Goal: Information Seeking & Learning: Learn about a topic

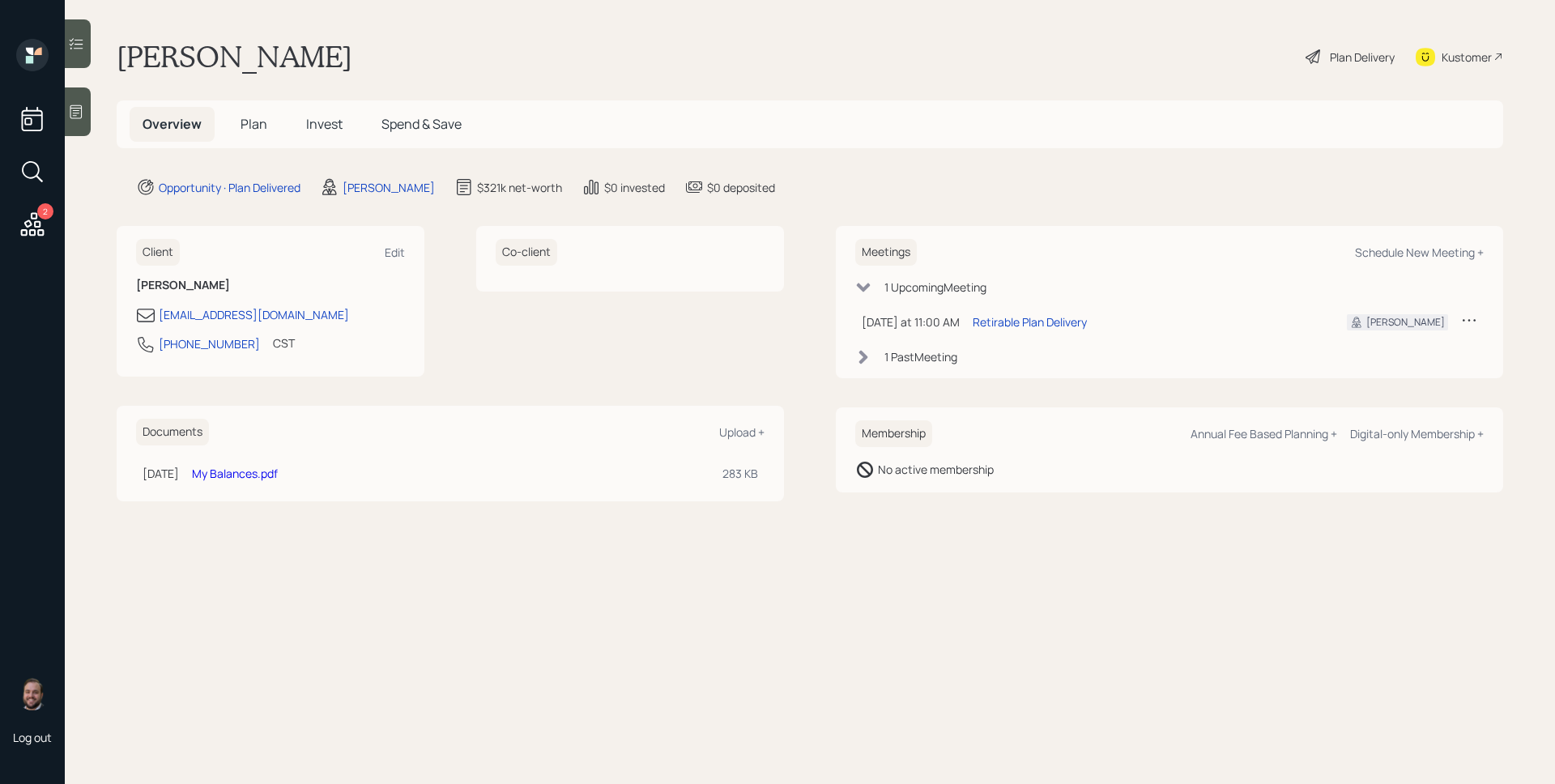
click at [258, 119] on span "Plan" at bounding box center [254, 124] width 26 height 18
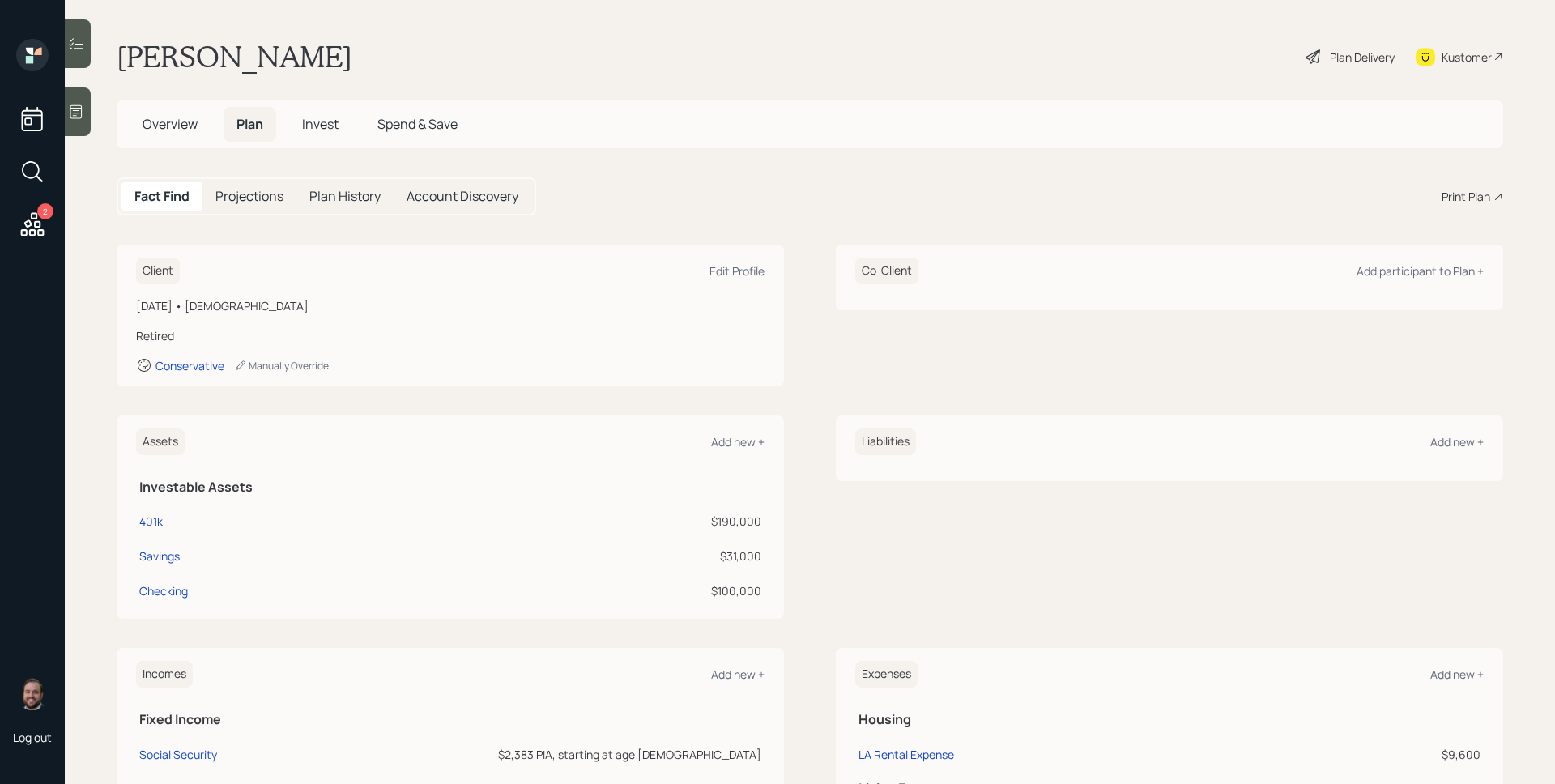
click at [318, 122] on span "Invest" at bounding box center [320, 124] width 36 height 18
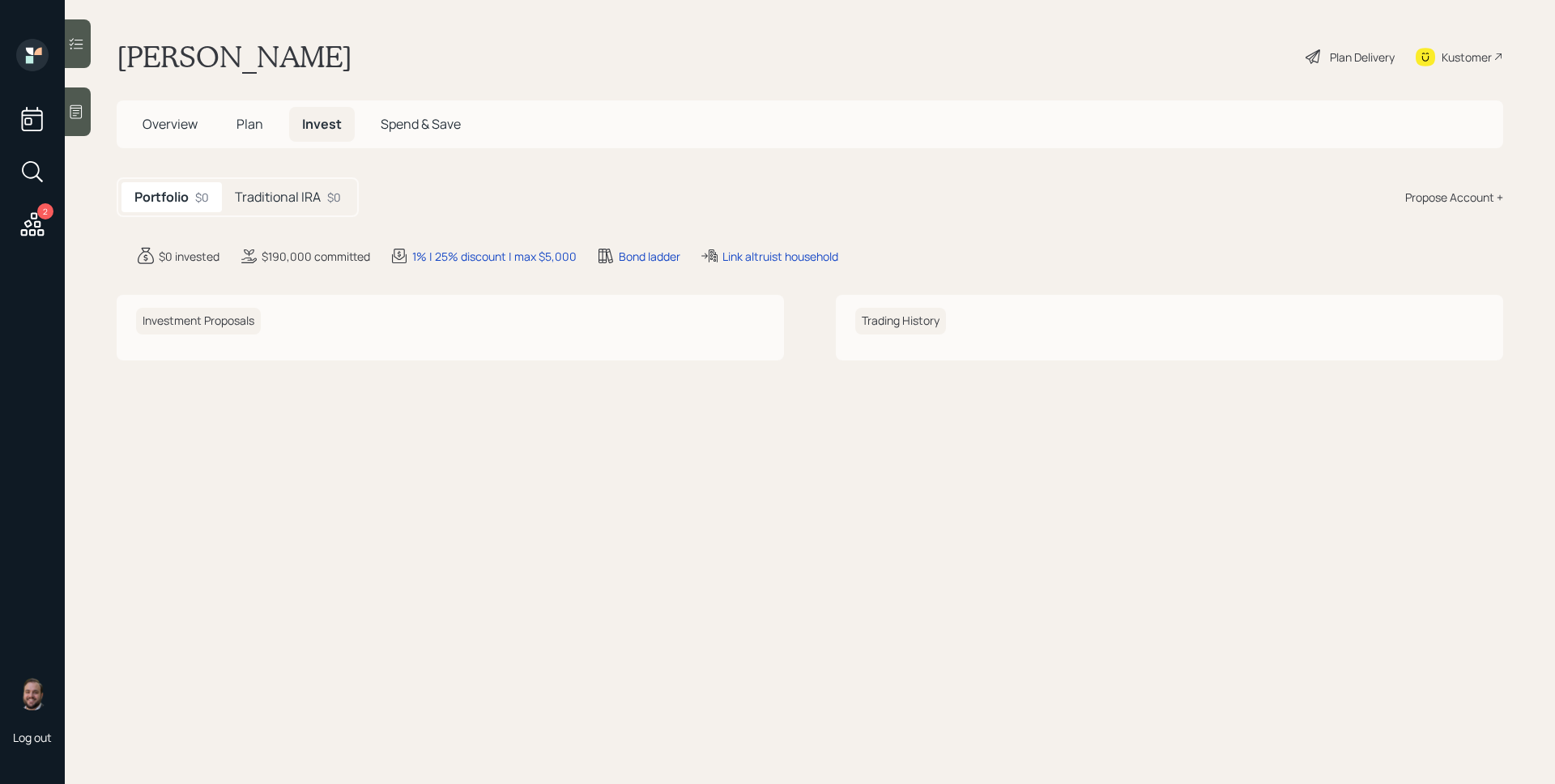
click at [303, 200] on h5 "Traditional IRA" at bounding box center [278, 197] width 86 height 16
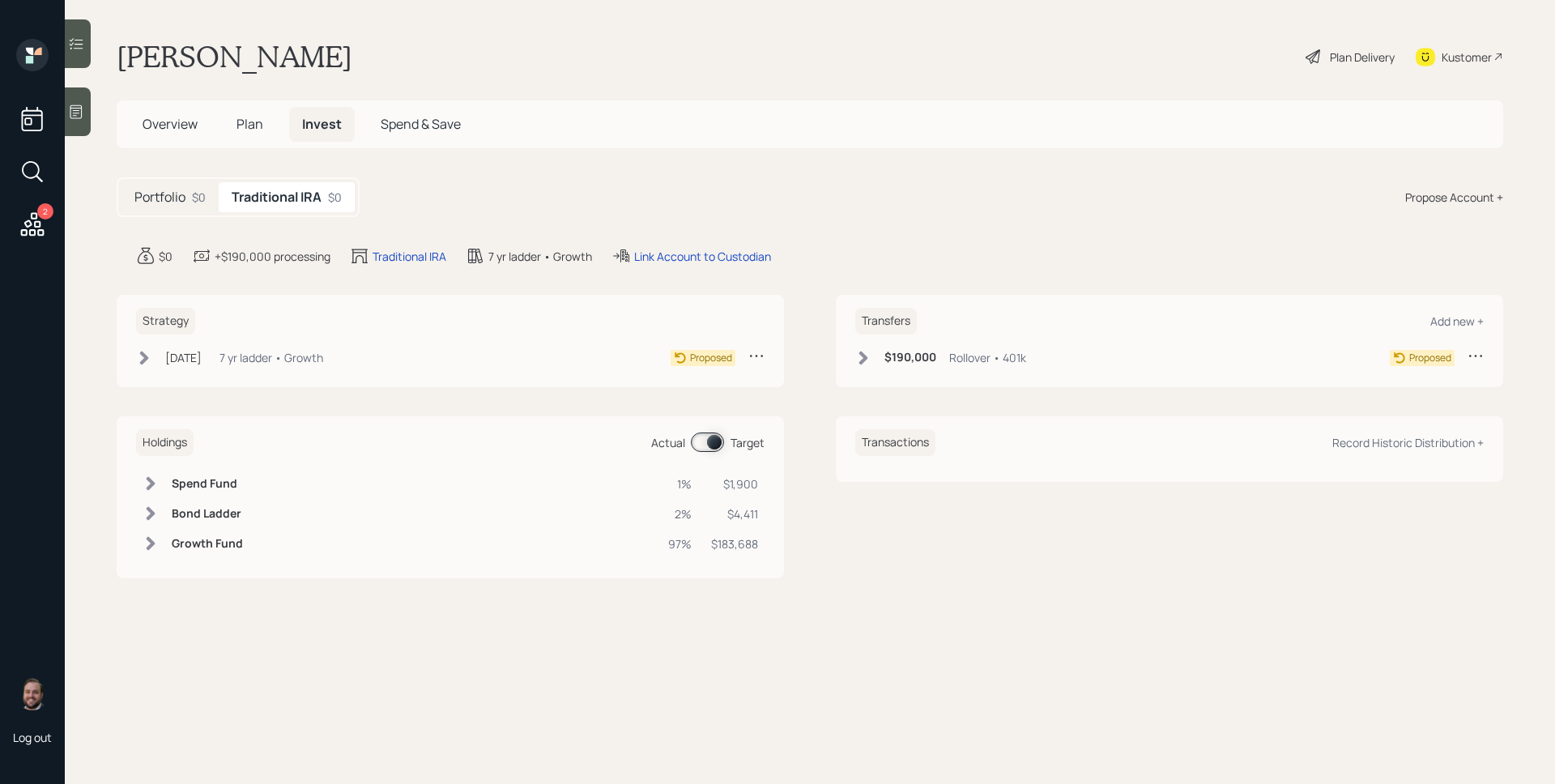
click at [258, 363] on div "7 yr ladder • Growth" at bounding box center [271, 358] width 104 height 17
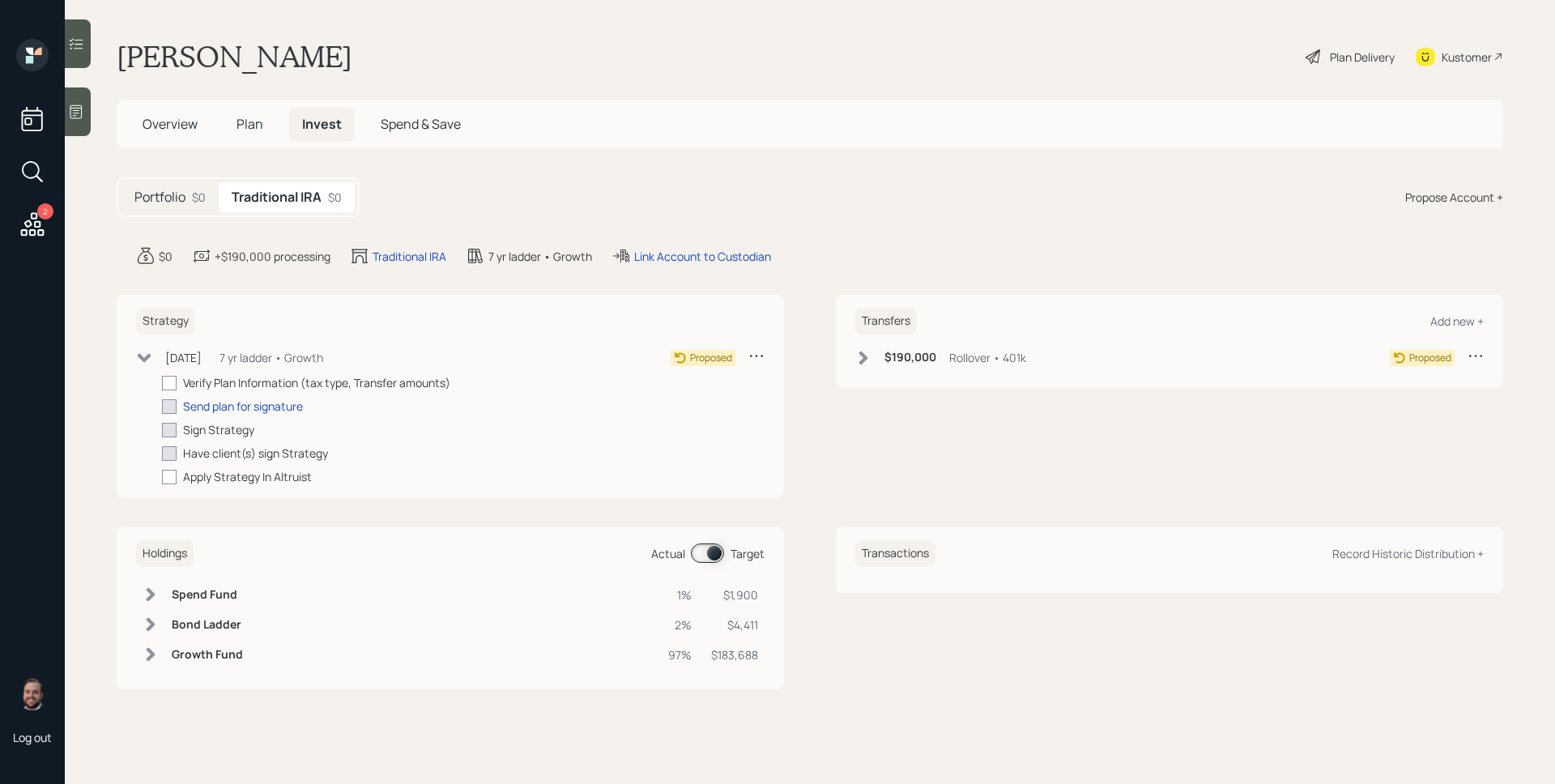
click at [165, 182] on div "Portfolio $0" at bounding box center [170, 197] width 97 height 30
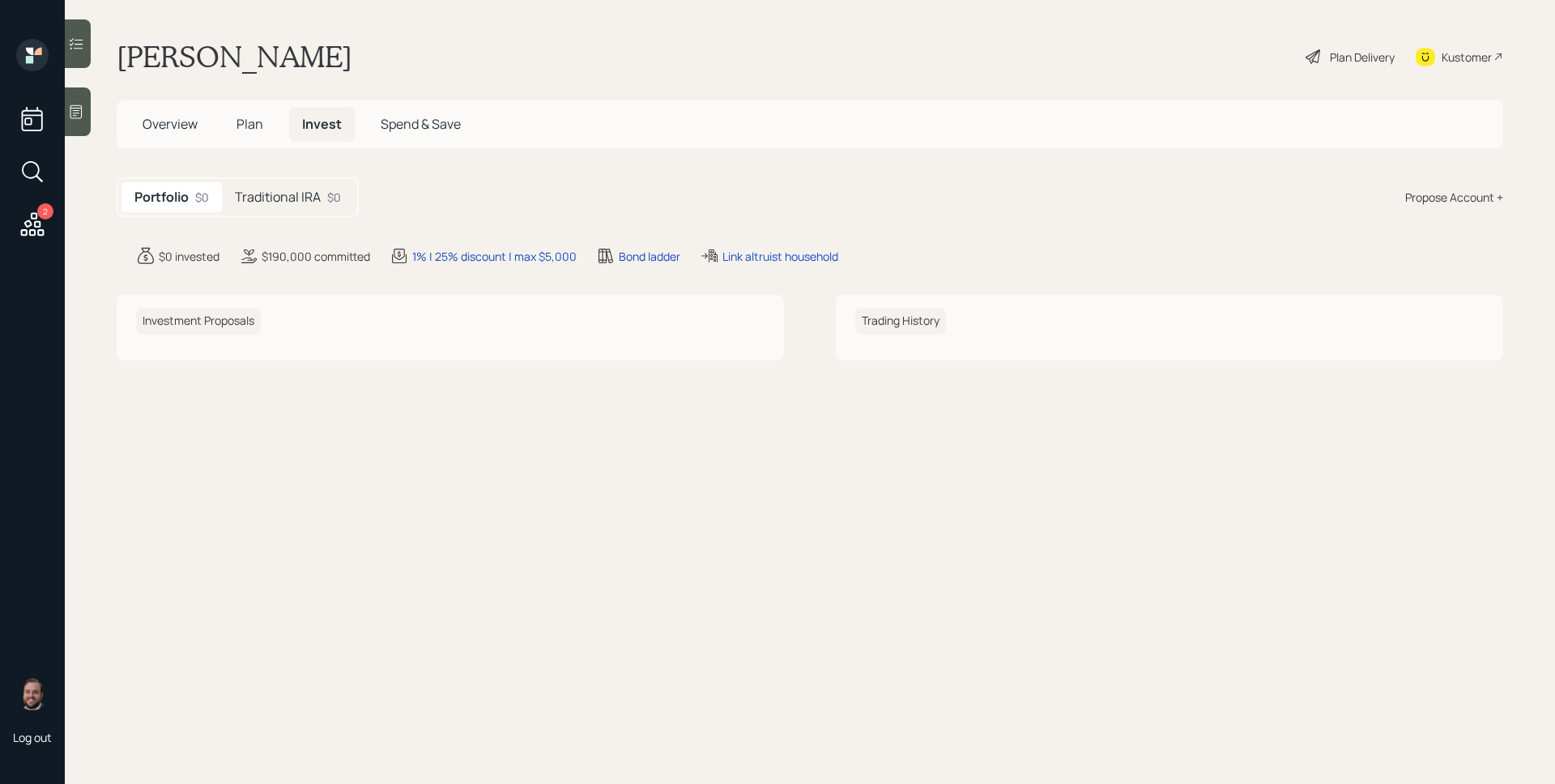
click at [243, 127] on span "Plan" at bounding box center [250, 124] width 26 height 18
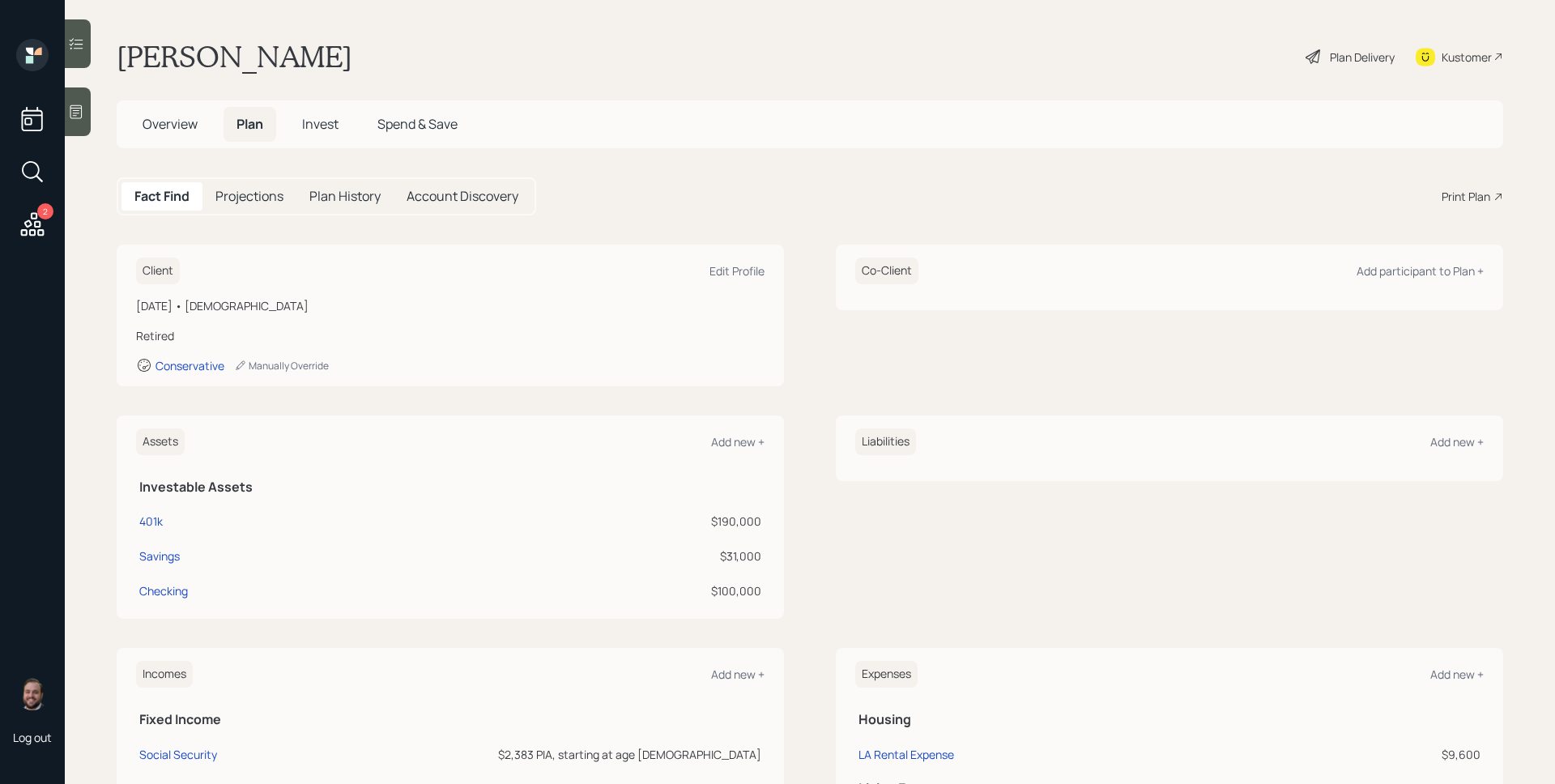
click at [176, 126] on span "Overview" at bounding box center [170, 124] width 55 height 18
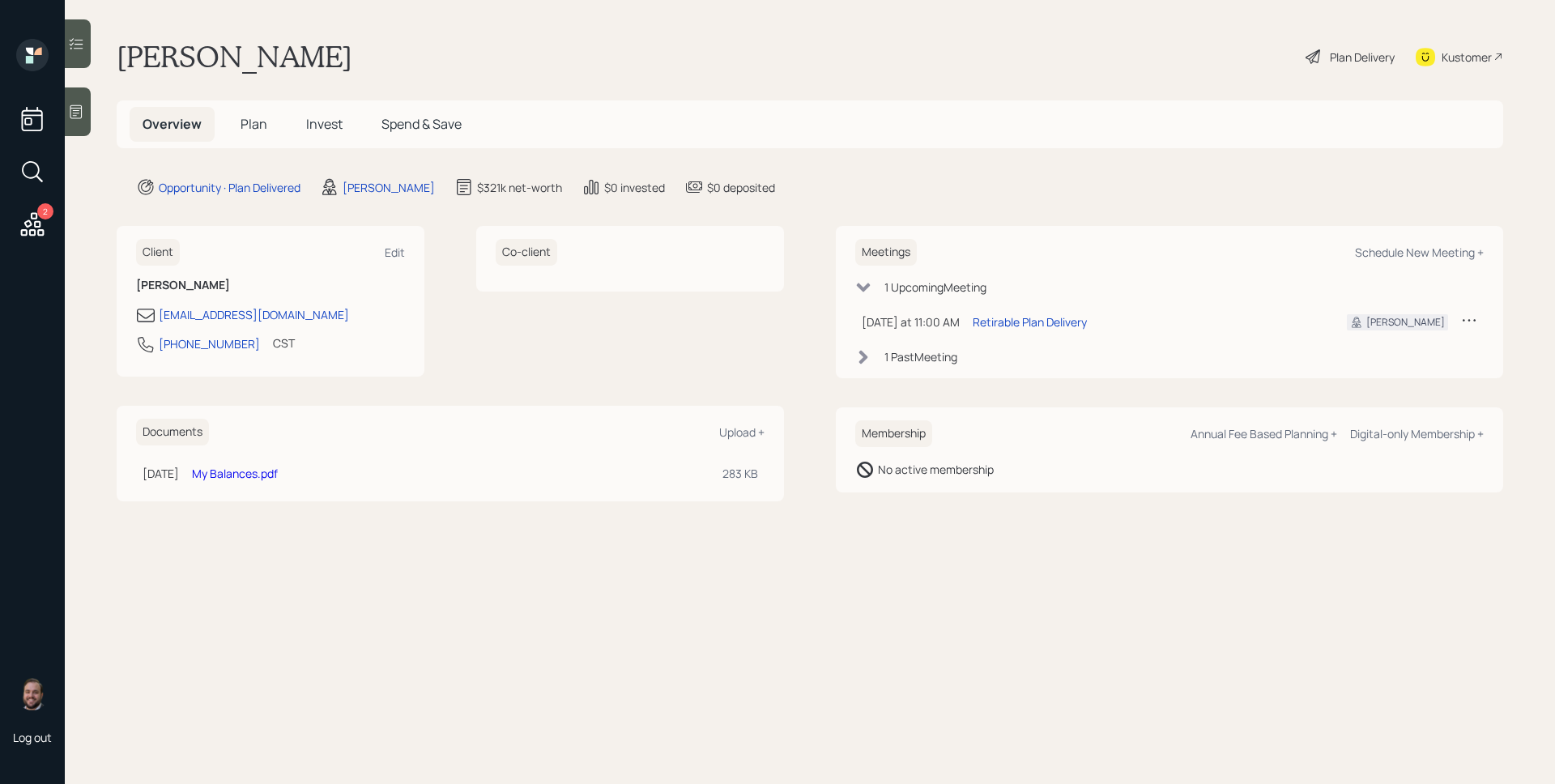
click at [1350, 61] on div "Plan Delivery" at bounding box center [1362, 57] width 65 height 17
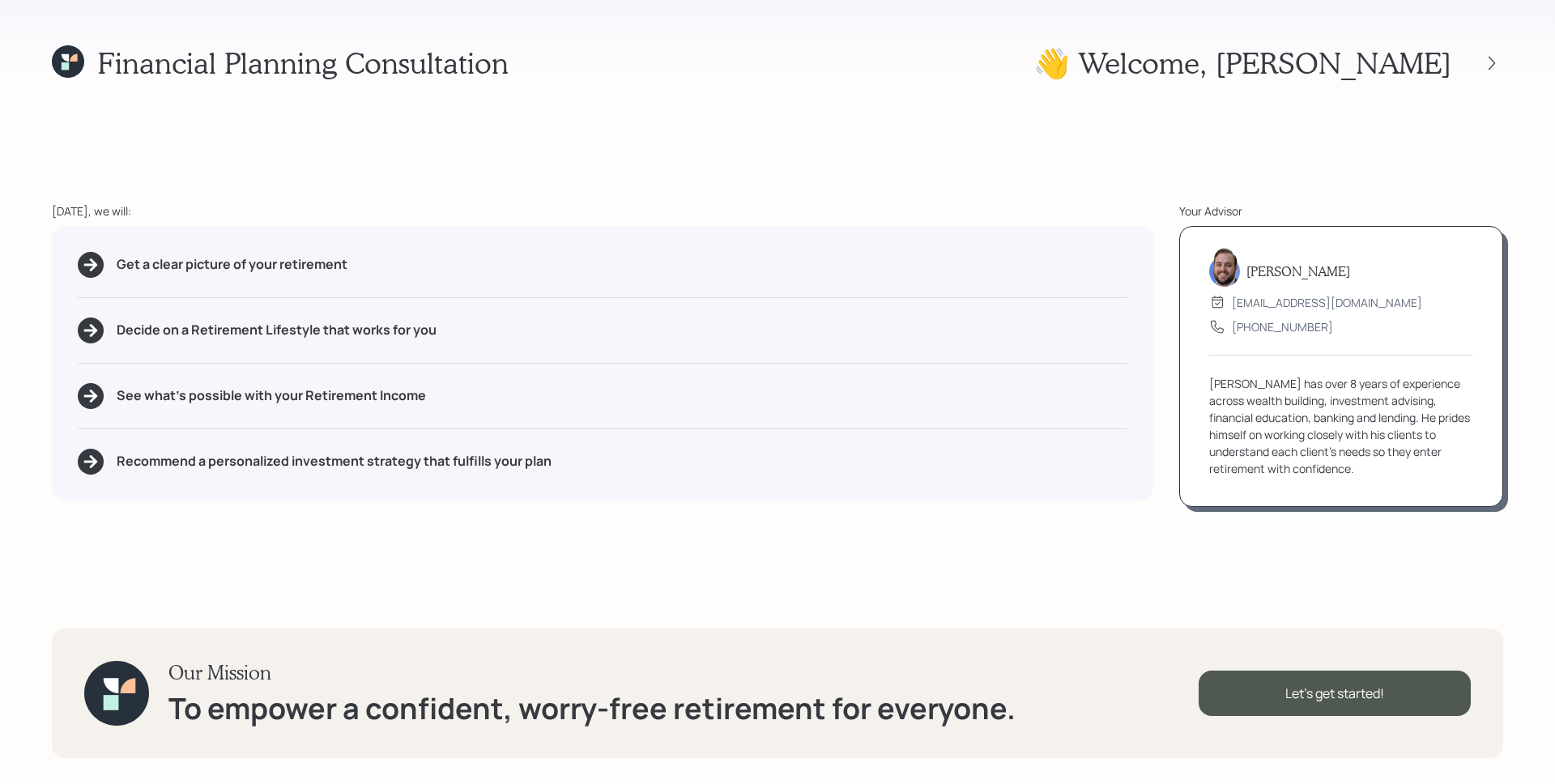
click at [1503, 70] on div at bounding box center [1477, 63] width 52 height 22
click at [1499, 64] on icon at bounding box center [1492, 64] width 17 height 17
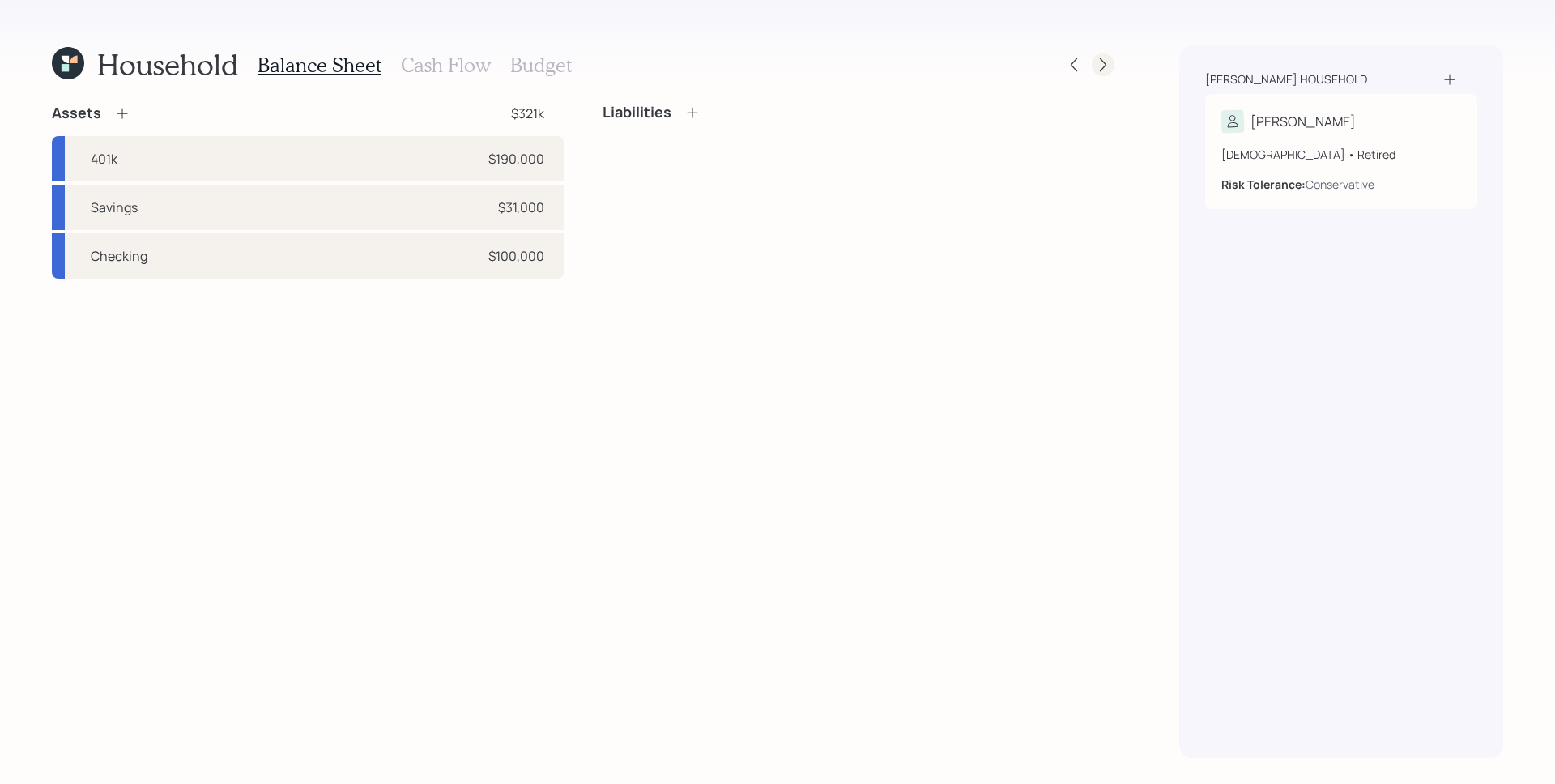
click at [1105, 58] on icon at bounding box center [1104, 65] width 17 height 17
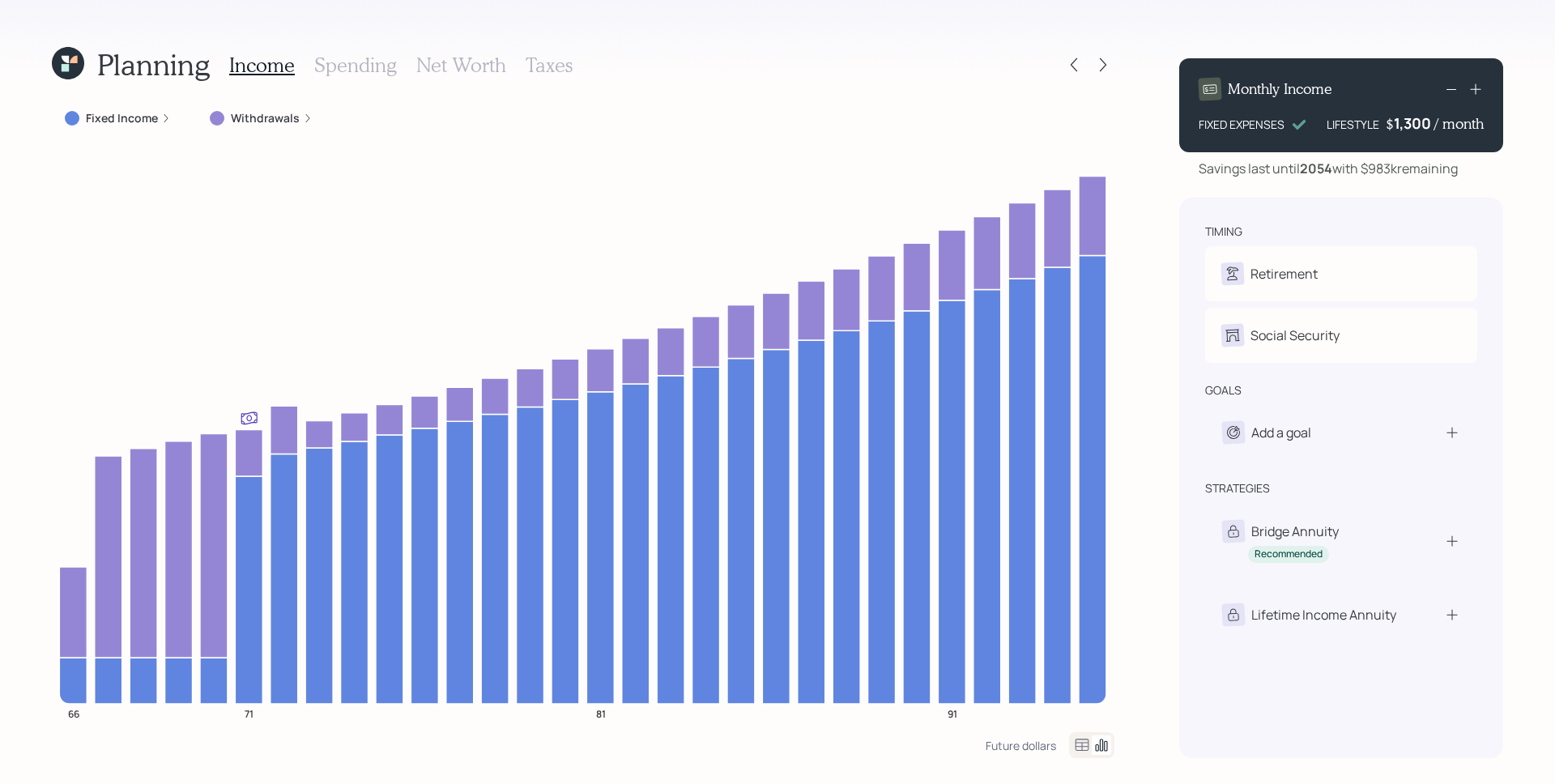
click at [286, 122] on label "Withdrawals" at bounding box center [265, 118] width 69 height 17
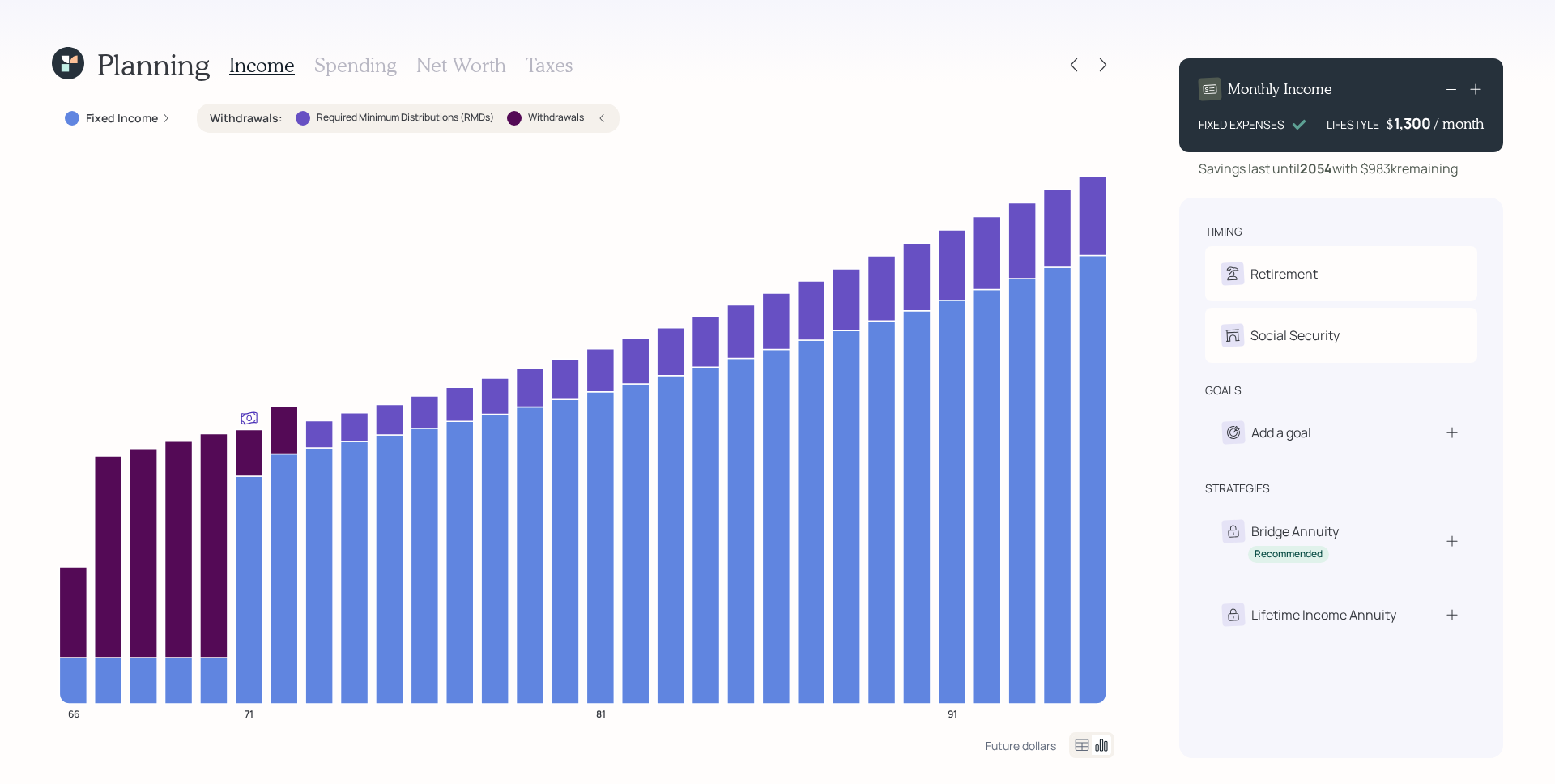
click at [607, 119] on icon at bounding box center [602, 118] width 10 height 10
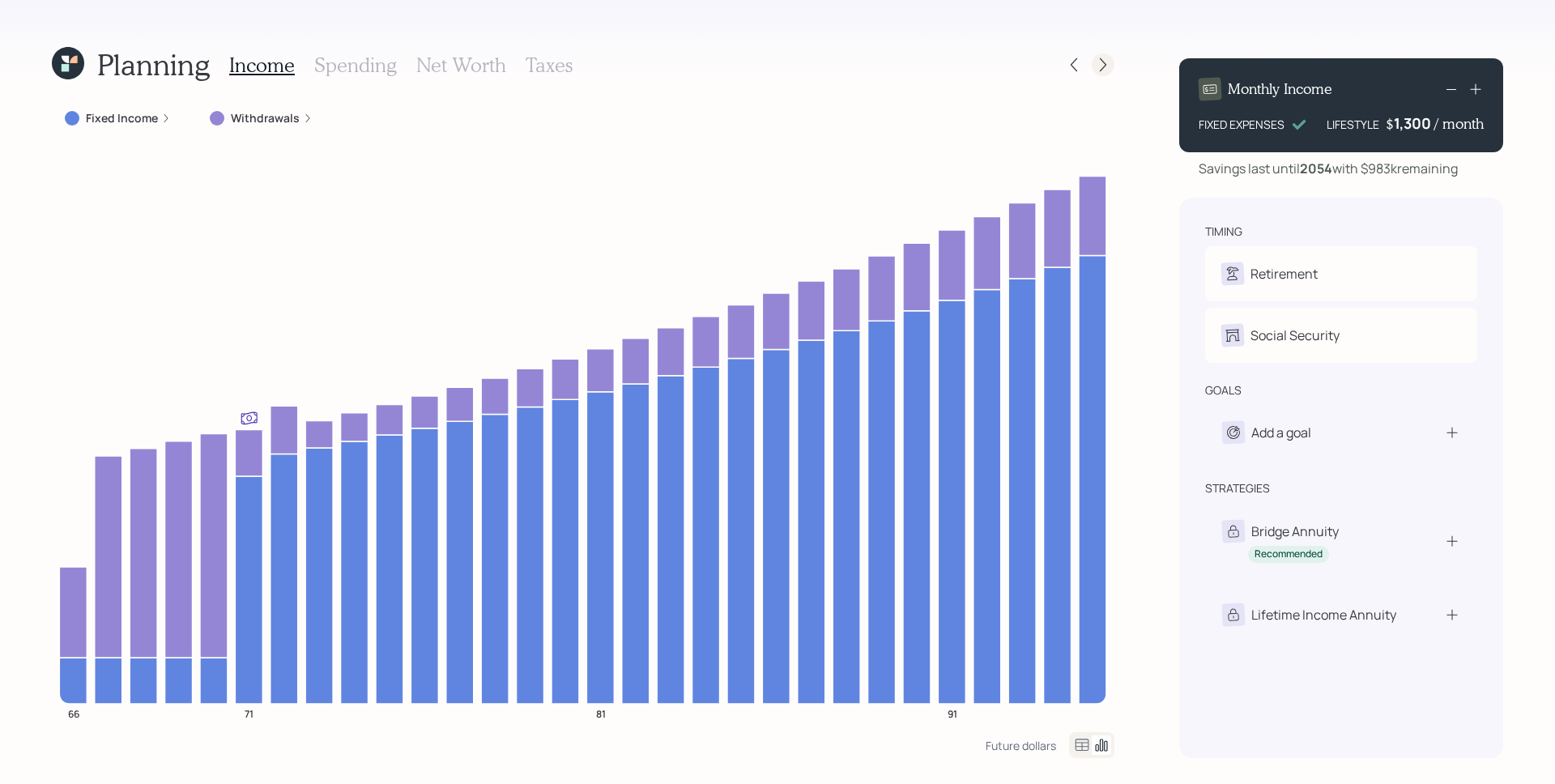
click at [1107, 62] on icon at bounding box center [1104, 65] width 17 height 17
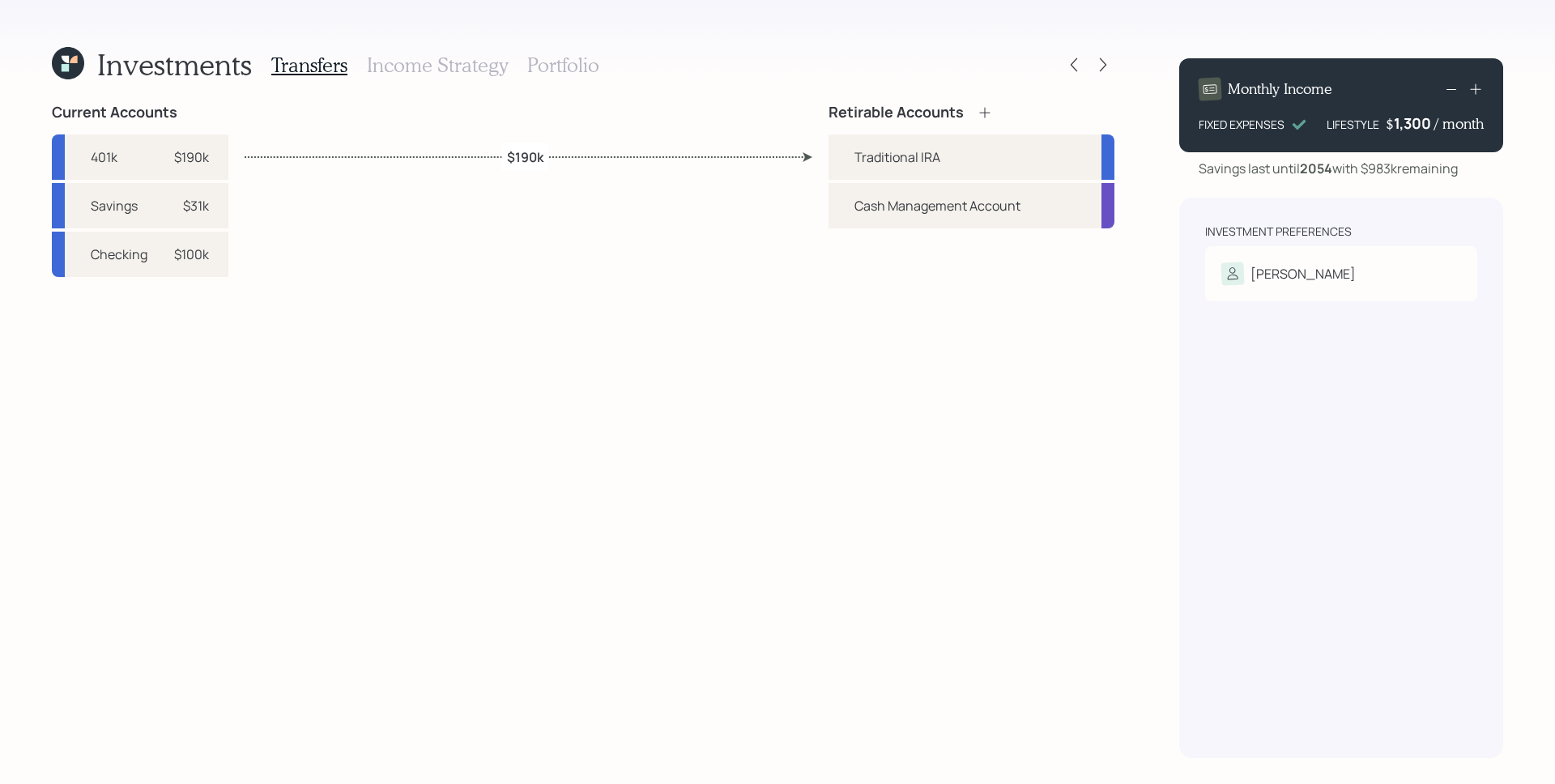
click at [1107, 62] on icon at bounding box center [1104, 65] width 17 height 17
